Goal: Transaction & Acquisition: Purchase product/service

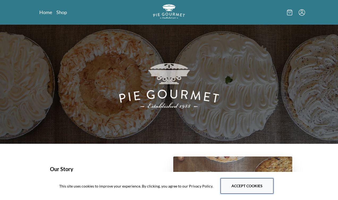
click at [228, 179] on button "Accept cookies" at bounding box center [247, 186] width 53 height 15
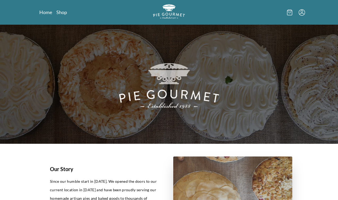
click at [61, 19] on div "Home Shop" at bounding box center [169, 12] width 272 height 25
click at [61, 17] on div "Home Shop" at bounding box center [169, 12] width 272 height 25
click at [61, 14] on link "Shop" at bounding box center [61, 12] width 11 height 6
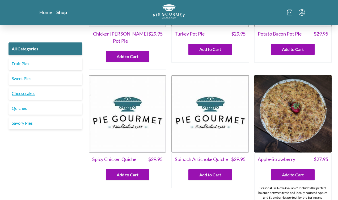
scroll to position [92, 0]
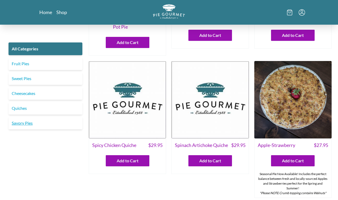
click at [28, 125] on link "Savory Pies" at bounding box center [46, 123] width 74 height 13
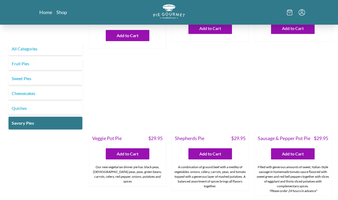
scroll to position [118, 0]
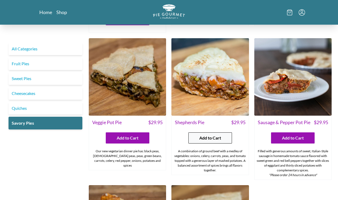
click at [215, 135] on span "Add to Cart" at bounding box center [210, 138] width 22 height 6
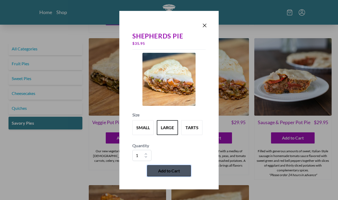
click at [169, 174] on button "Add to Cart" at bounding box center [169, 171] width 44 height 11
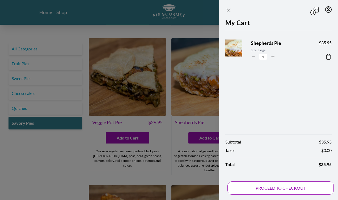
click at [281, 189] on button "PROCEED TO CHECKOUT" at bounding box center [280, 188] width 106 height 13
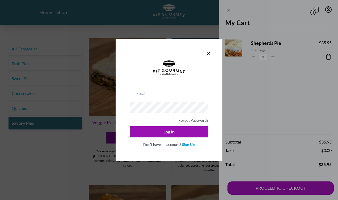
click at [179, 101] on div "Forgot Password? Log In Don't have an account? Sign Up" at bounding box center [169, 118] width 79 height 60
click at [174, 95] on input "email" at bounding box center [169, 93] width 79 height 11
type input "[EMAIL_ADDRESS][DOMAIN_NAME]"
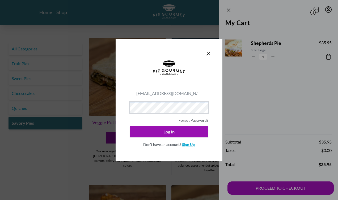
click at [187, 146] on link "Sign Up" at bounding box center [188, 144] width 13 height 5
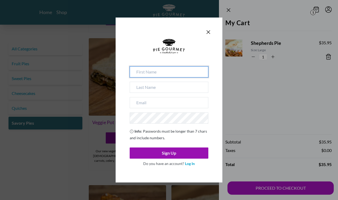
click at [147, 75] on input at bounding box center [169, 71] width 79 height 11
type input "[PERSON_NAME]"
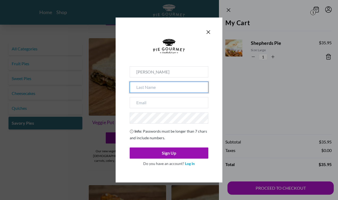
type input "[PERSON_NAME][GEOGRAPHIC_DATA]"
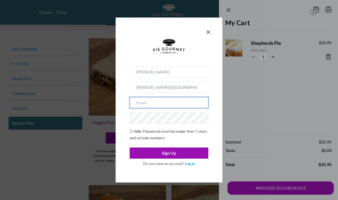
type input "[EMAIL_ADDRESS][DOMAIN_NAME]"
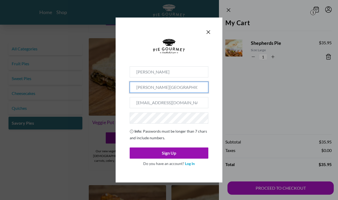
drag, startPoint x: 154, startPoint y: 85, endPoint x: 181, endPoint y: 85, distance: 27.1
click at [181, 85] on input "[PERSON_NAME][GEOGRAPHIC_DATA]" at bounding box center [169, 87] width 79 height 11
type input "[PERSON_NAME]"
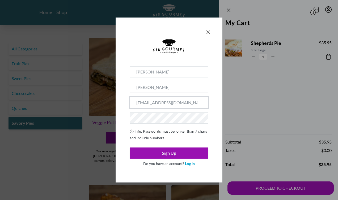
click at [148, 102] on input "[EMAIL_ADDRESS][DOMAIN_NAME]" at bounding box center [169, 102] width 79 height 11
type input "[EMAIL_ADDRESS][DOMAIN_NAME]"
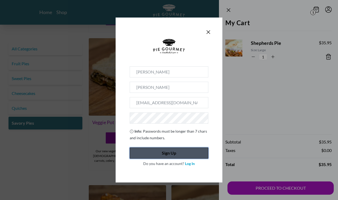
click at [198, 150] on button "Sign Up" at bounding box center [169, 153] width 79 height 11
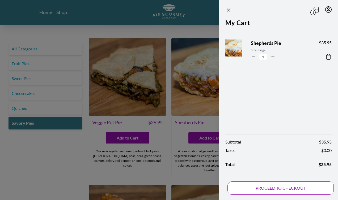
click at [265, 185] on button "PROCEED TO CHECKOUT" at bounding box center [280, 188] width 106 height 13
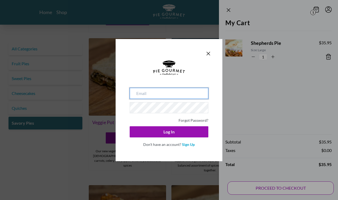
type input "[EMAIL_ADDRESS][DOMAIN_NAME]"
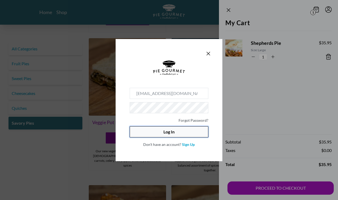
click at [198, 135] on button "Log In" at bounding box center [169, 131] width 79 height 11
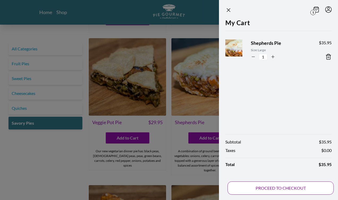
click at [256, 186] on button "PROCEED TO CHECKOUT" at bounding box center [280, 188] width 106 height 13
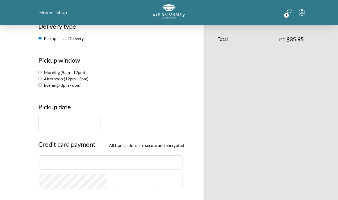
scroll to position [84, 0]
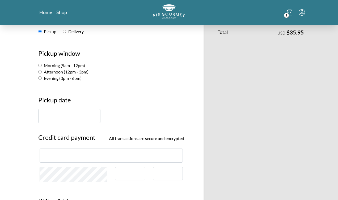
click at [57, 67] on label "Morning (9am - 12pm)" at bounding box center [61, 65] width 47 height 5
click at [42, 67] on input "Morning (9am - 12pm)" at bounding box center [39, 65] width 3 height 3
radio input "true"
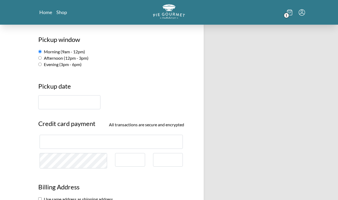
scroll to position [129, 0]
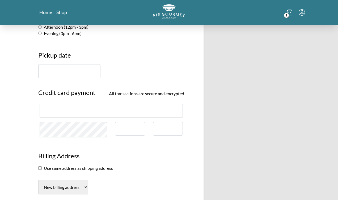
click at [61, 77] on input "text" at bounding box center [69, 71] width 62 height 14
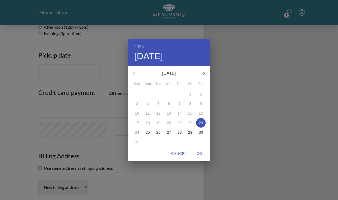
click at [201, 124] on p "23" at bounding box center [201, 122] width 4 height 5
click at [198, 153] on span "OK" at bounding box center [199, 154] width 13 height 7
type input "[DATE]"
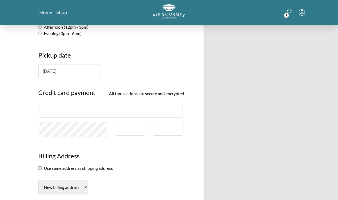
click at [168, 124] on div at bounding box center [168, 129] width 30 height 14
click at [168, 126] on div at bounding box center [168, 129] width 30 height 14
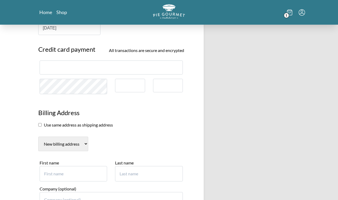
scroll to position [186, 0]
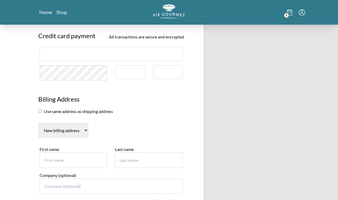
click at [71, 112] on section "Use same address as shipping address" at bounding box center [111, 111] width 146 height 6
click at [42, 113] on section "Use same address as shipping address" at bounding box center [111, 111] width 146 height 6
click at [39, 112] on input "checkbox" at bounding box center [39, 111] width 3 height 3
checkbox input "true"
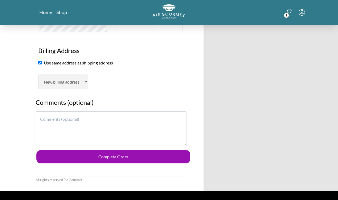
scroll to position [247, 0]
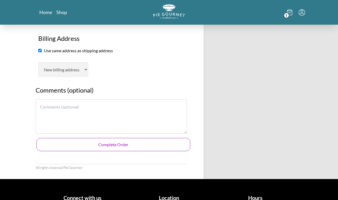
click at [66, 150] on button "Complete Order" at bounding box center [113, 144] width 154 height 13
